Goal: Information Seeking & Learning: Check status

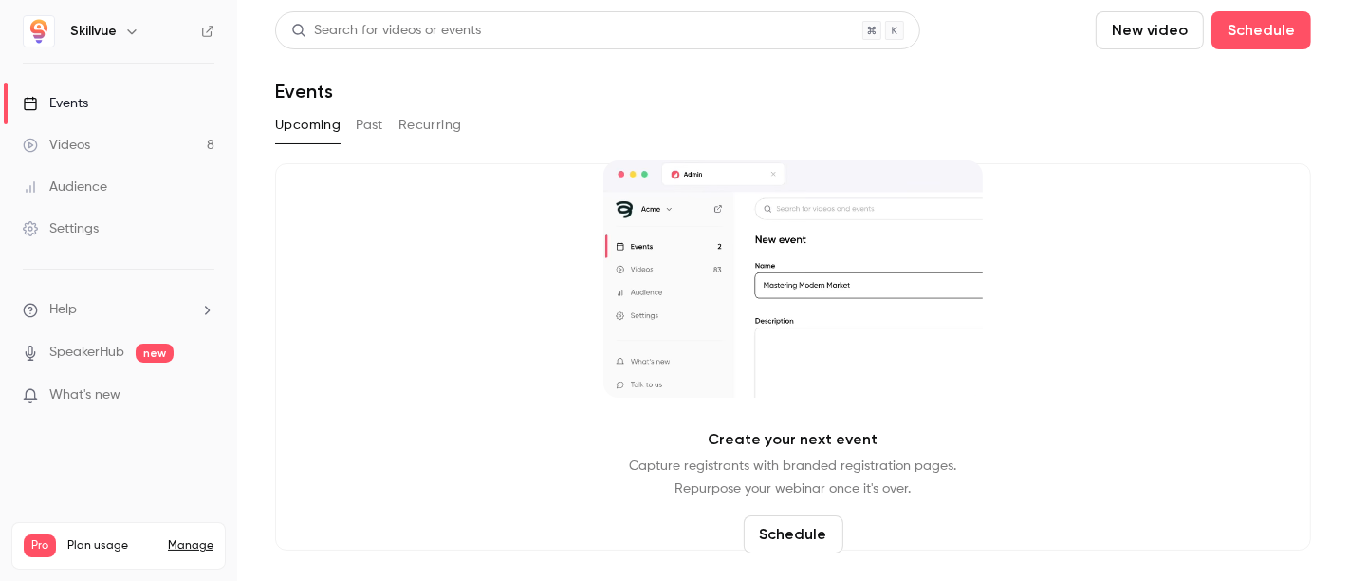
click at [365, 126] on button "Past" at bounding box center [370, 125] width 28 height 30
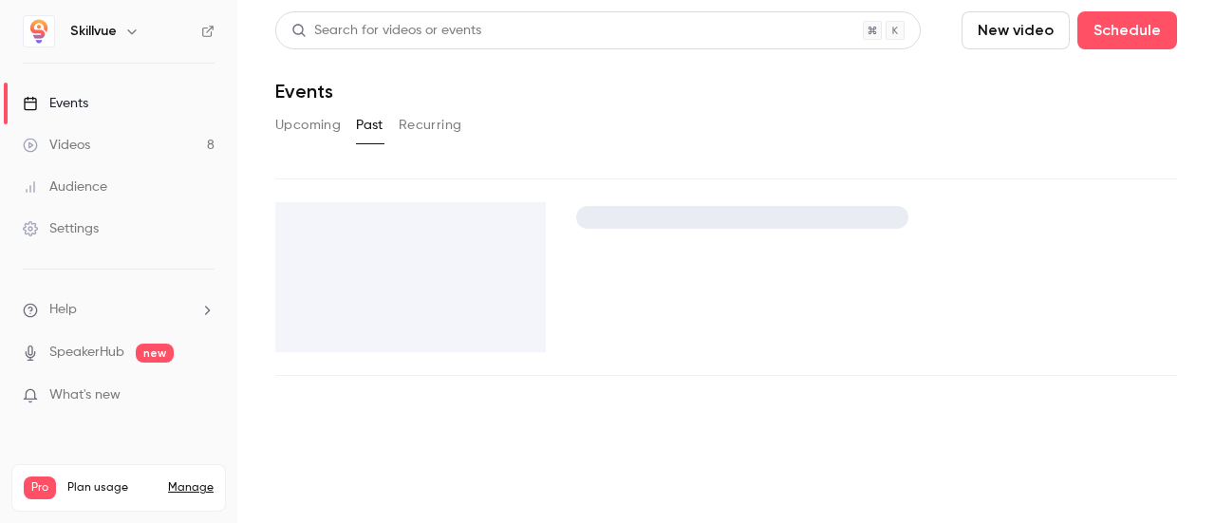
drag, startPoint x: 716, startPoint y: 20, endPoint x: 631, endPoint y: 107, distance: 122.1
click at [631, 107] on div "Search for videos or events New video Schedule Events Upcoming Past Recurring" at bounding box center [725, 193] width 901 height 364
click at [438, 133] on button "Recurring" at bounding box center [431, 125] width 64 height 30
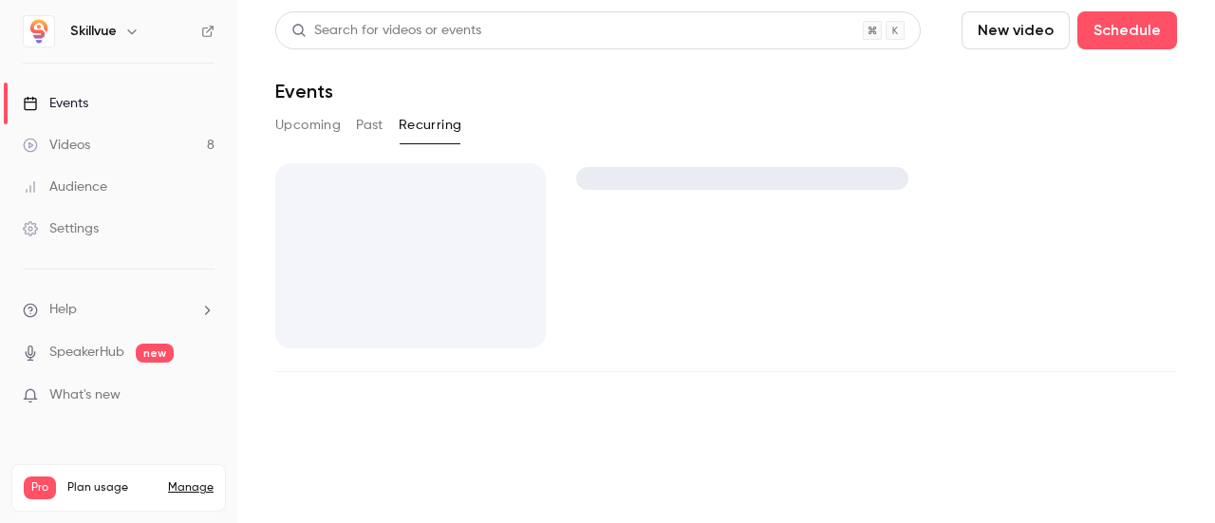
click at [335, 129] on button "Upcoming" at bounding box center [307, 125] width 65 height 30
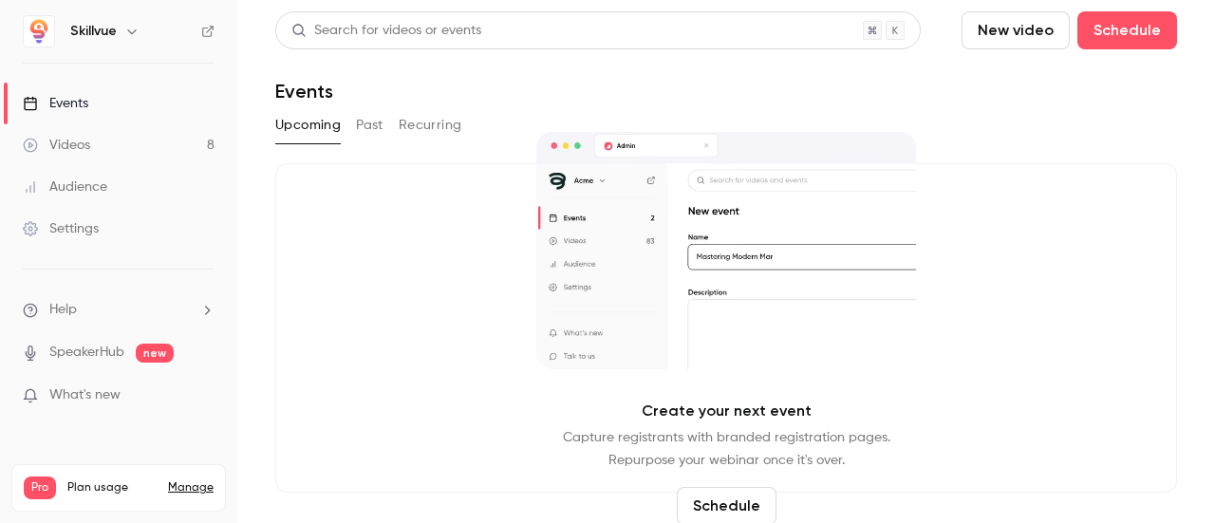
click at [370, 130] on button "Past" at bounding box center [370, 125] width 28 height 30
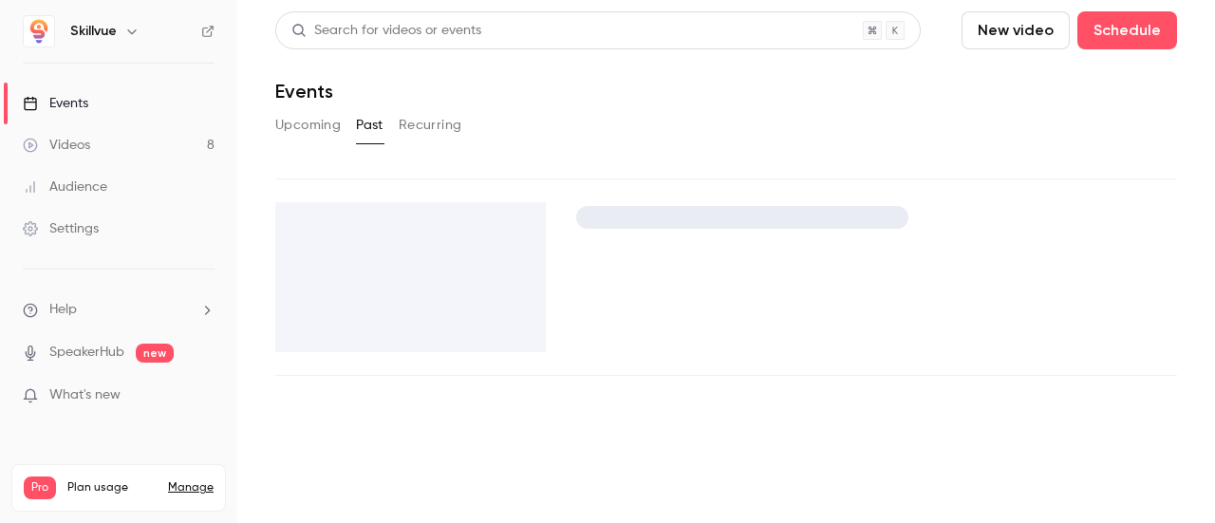
click at [410, 315] on div at bounding box center [410, 277] width 270 height 150
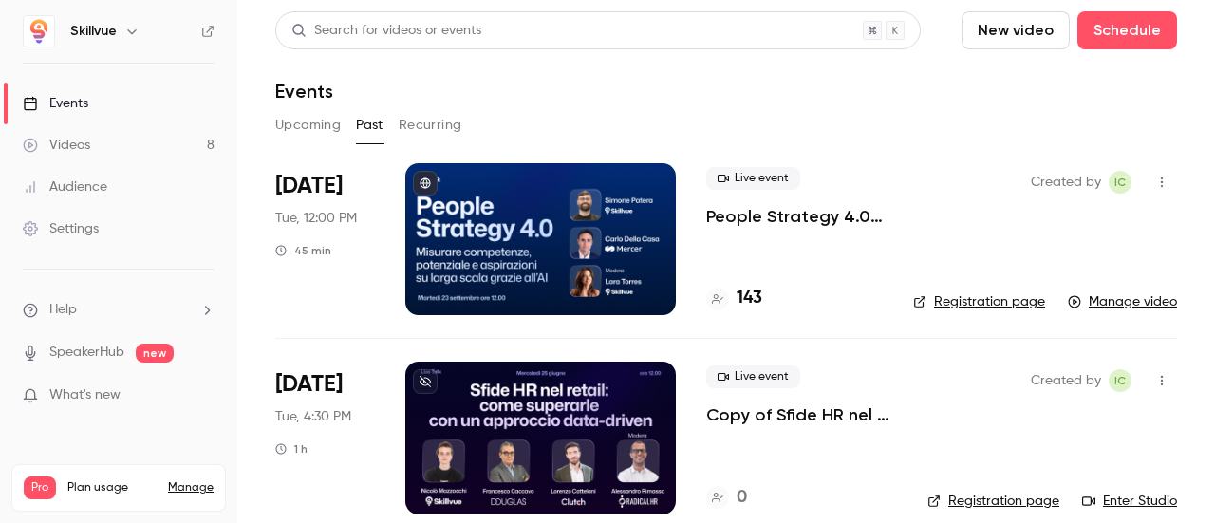
click at [519, 238] on div at bounding box center [540, 239] width 270 height 152
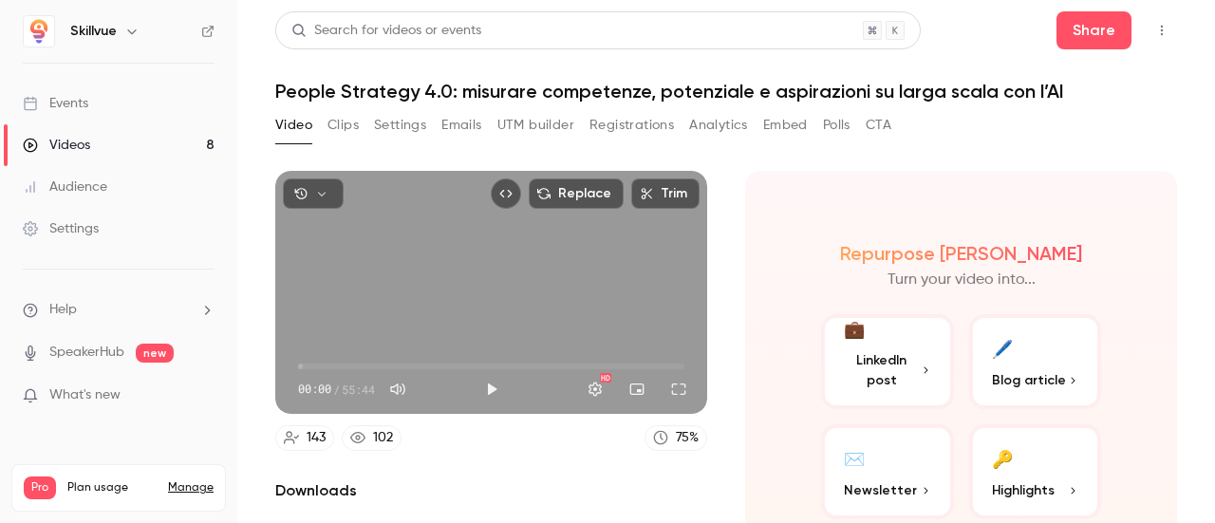
click at [726, 117] on button "Analytics" at bounding box center [718, 125] width 59 height 30
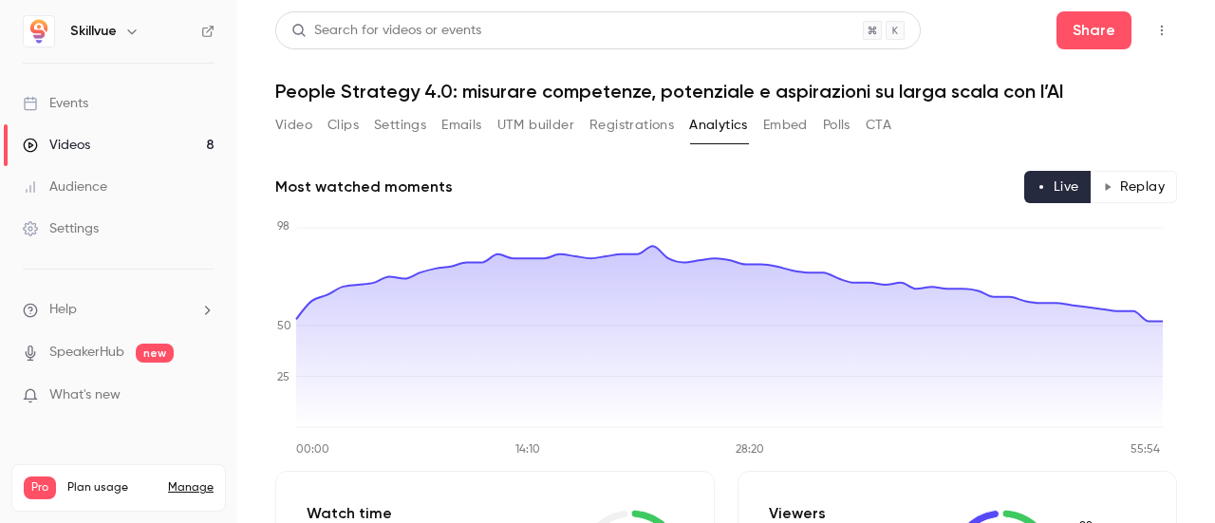
click at [611, 132] on button "Registrations" at bounding box center [631, 125] width 84 height 30
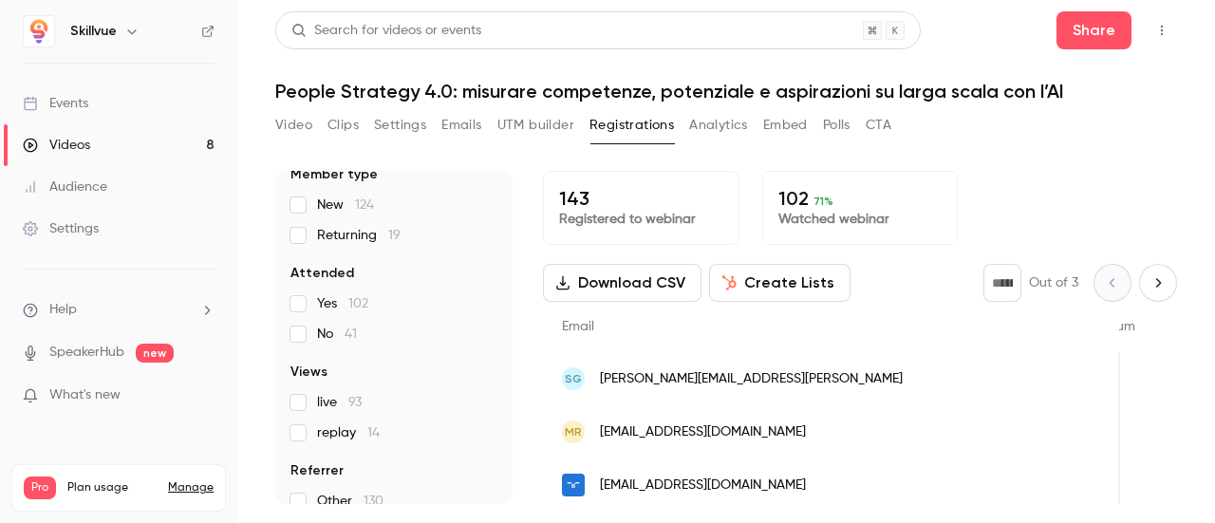
scroll to position [407, 0]
